Goal: Task Accomplishment & Management: Use online tool/utility

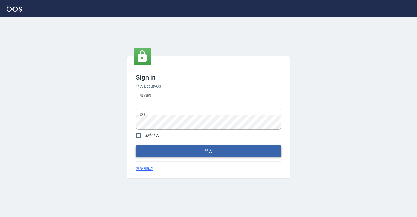
type input "0918176355"
click at [209, 150] on button "登入" at bounding box center [209, 150] width 146 height 11
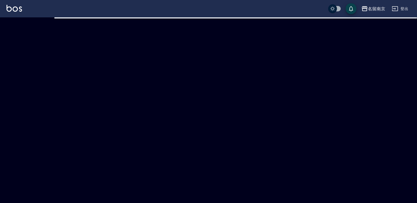
checkbox input "true"
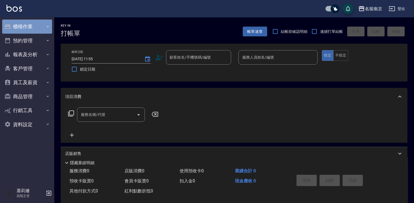
click at [26, 26] on button "櫃檯作業" at bounding box center [27, 27] width 50 height 14
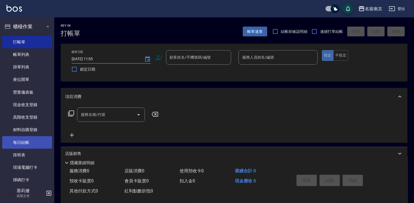
click at [28, 139] on link "每日結帳" at bounding box center [27, 142] width 50 height 12
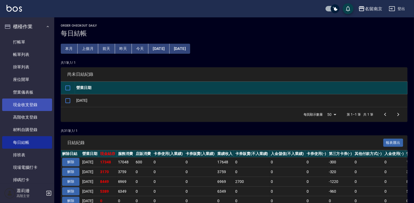
click at [31, 105] on link "現金收支登錄" at bounding box center [27, 105] width 50 height 12
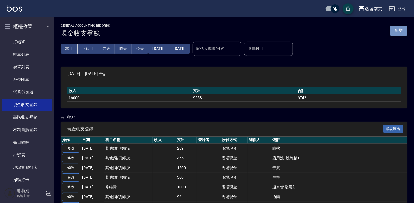
click at [399, 27] on button "新增" at bounding box center [398, 31] width 17 height 10
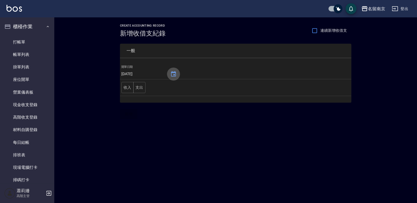
click at [172, 76] on icon "Choose date, selected date is 2025-08-22" at bounding box center [173, 73] width 5 height 5
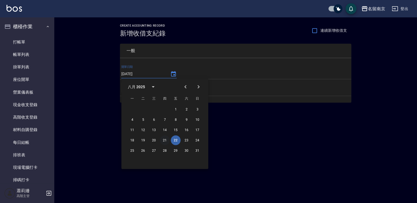
click at [166, 139] on button "21" at bounding box center [165, 140] width 10 height 10
type input "[DATE]"
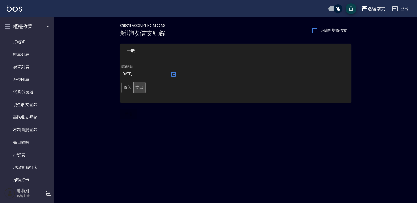
click at [141, 89] on button "支出" at bounding box center [139, 87] width 12 height 11
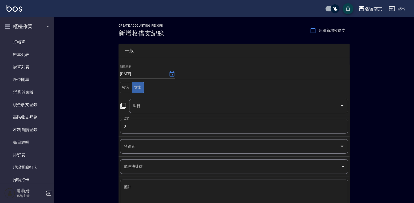
click at [122, 126] on input "0" at bounding box center [234, 126] width 229 height 15
click at [121, 125] on input "0" at bounding box center [234, 126] width 229 height 15
click at [122, 125] on input "0" at bounding box center [234, 126] width 229 height 15
click at [124, 106] on icon at bounding box center [123, 106] width 7 height 7
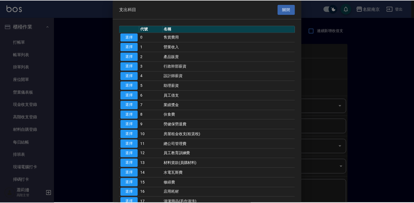
scroll to position [54, 0]
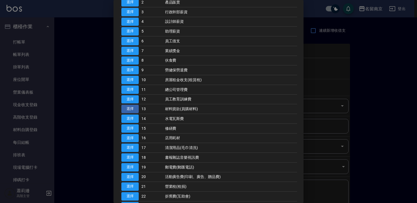
click at [135, 107] on button "選擇" at bounding box center [129, 109] width 17 height 8
type input "13 材料貨款(員購材料)"
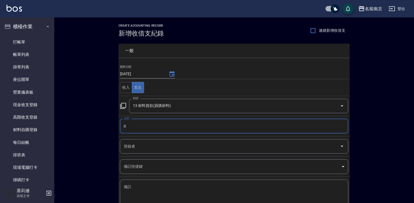
click at [124, 126] on input "0" at bounding box center [234, 126] width 229 height 15
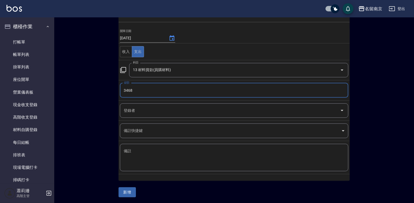
type input "3468"
click at [138, 151] on textarea "備註" at bounding box center [234, 158] width 221 height 18
click at [150, 146] on div "x 備註" at bounding box center [234, 157] width 229 height 27
type textarea "晨宏"
click at [131, 189] on button "新增" at bounding box center [127, 192] width 17 height 10
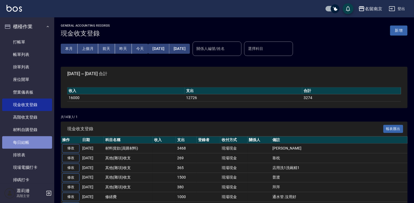
click at [38, 144] on link "每日結帳" at bounding box center [27, 142] width 50 height 12
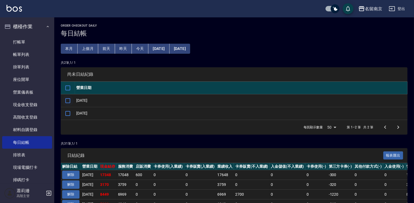
click at [65, 100] on input "checkbox" at bounding box center [67, 100] width 11 height 11
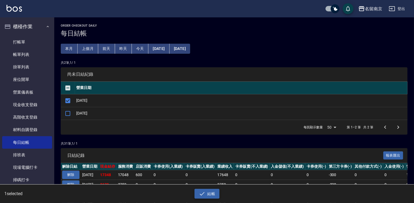
click at [203, 194] on icon "button" at bounding box center [202, 194] width 5 height 4
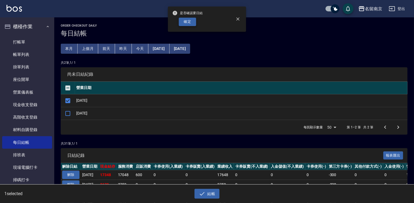
drag, startPoint x: 185, startPoint y: 16, endPoint x: 185, endPoint y: 21, distance: 4.6
click at [185, 18] on div "是否確認要日結 確定" at bounding box center [187, 19] width 30 height 22
click at [185, 21] on button "確定" at bounding box center [187, 22] width 17 height 8
checkbox input "false"
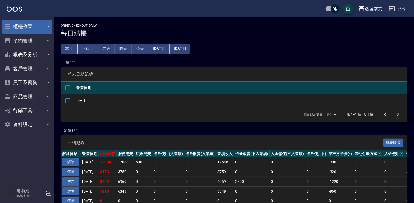
click at [23, 27] on button "櫃檯作業" at bounding box center [27, 27] width 50 height 14
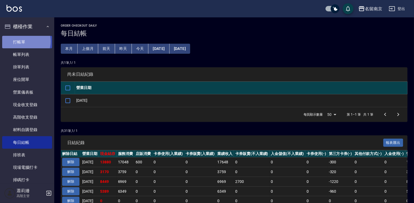
click at [24, 41] on link "打帳單" at bounding box center [27, 42] width 50 height 12
